Goal: Information Seeking & Learning: Find contact information

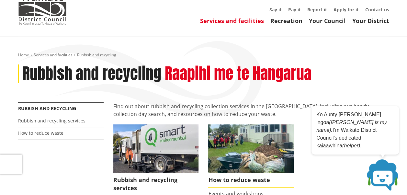
scroll to position [13, 0]
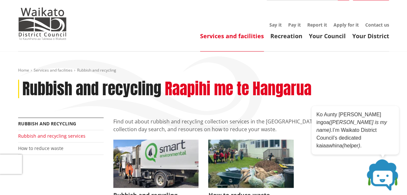
click at [77, 134] on link "Rubbish and recycling services" at bounding box center [51, 136] width 67 height 6
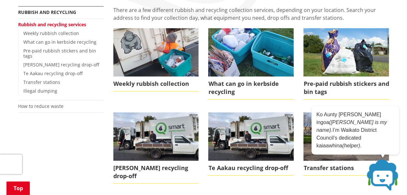
scroll to position [122, 0]
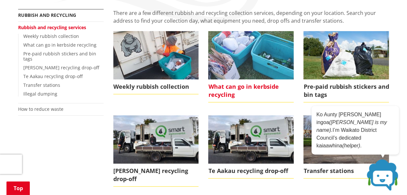
click at [214, 95] on span "What can go in kerbside recycling" at bounding box center [250, 90] width 85 height 23
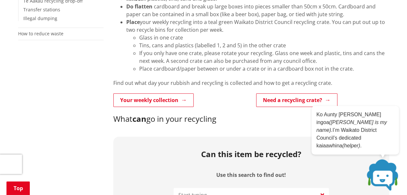
scroll to position [200, 0]
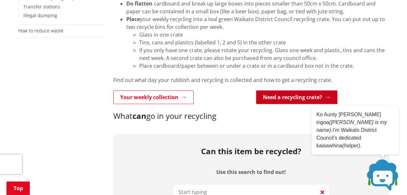
click at [288, 95] on link "Need a recycling crate?" at bounding box center [296, 97] width 81 height 14
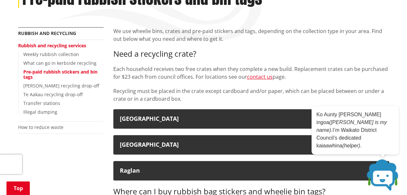
scroll to position [105, 0]
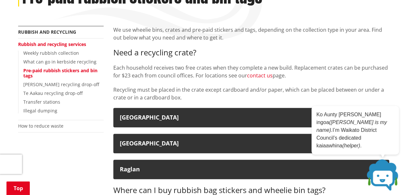
click at [254, 77] on link "contact us" at bounding box center [260, 75] width 26 height 7
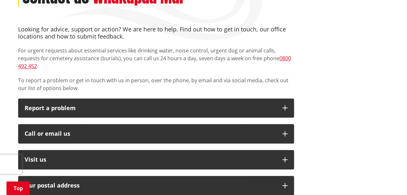
scroll to position [103, 0]
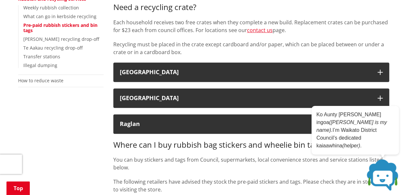
scroll to position [153, 0]
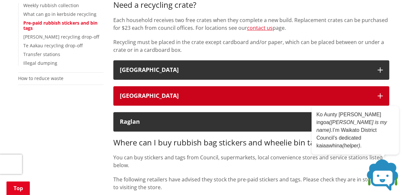
click at [379, 92] on button "[GEOGRAPHIC_DATA]" at bounding box center [251, 95] width 276 height 19
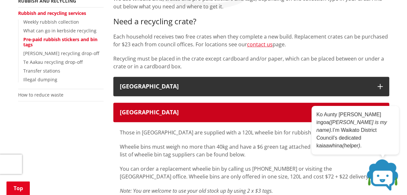
scroll to position [135, 0]
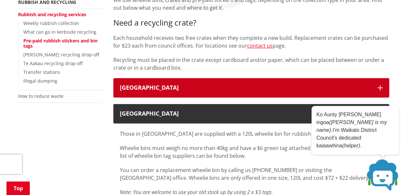
click at [380, 85] on button "[GEOGRAPHIC_DATA]" at bounding box center [251, 87] width 276 height 19
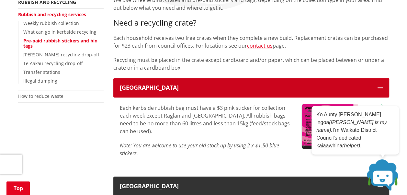
click at [380, 85] on button "[GEOGRAPHIC_DATA]" at bounding box center [251, 87] width 276 height 19
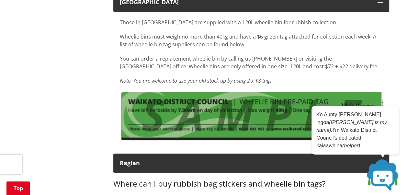
scroll to position [244, 0]
